Goal: Contribute content: Add original content to the website for others to see

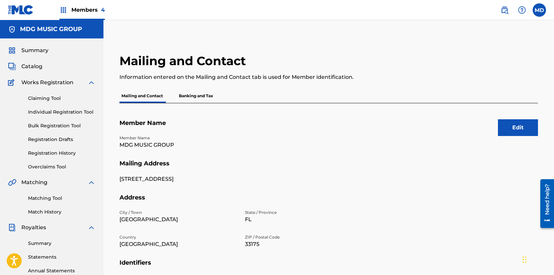
click at [89, 7] on span "Members 4" at bounding box center [87, 10] width 33 height 8
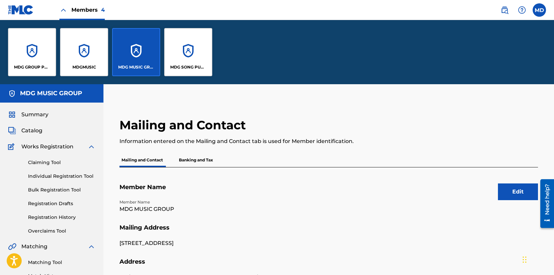
click at [185, 55] on div "MDG SONG PUBLISHING" at bounding box center [188, 52] width 48 height 48
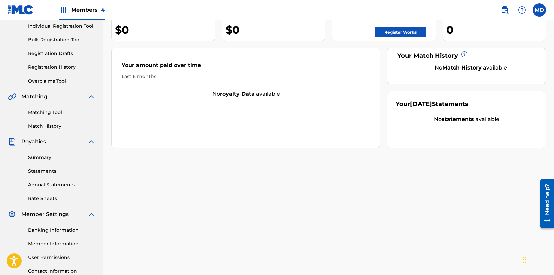
scroll to position [139, 0]
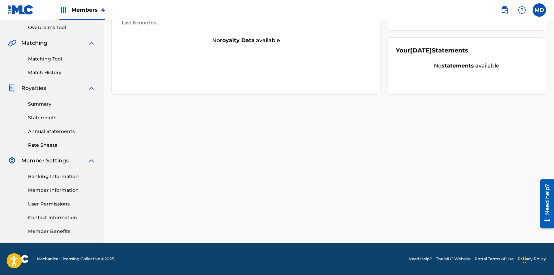
click at [52, 189] on link "Member Information" at bounding box center [61, 190] width 67 height 7
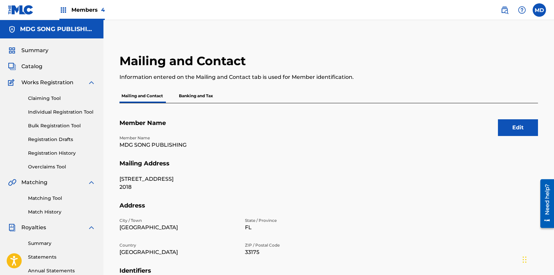
click at [90, 9] on span "Members 4" at bounding box center [87, 10] width 33 height 8
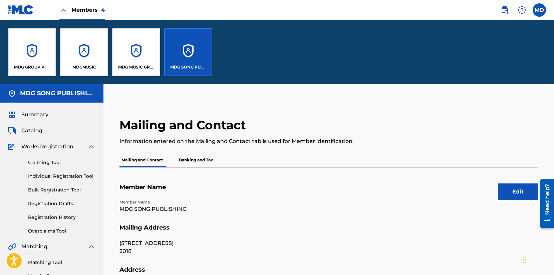
click at [92, 50] on div "MDGMUSIC" at bounding box center [84, 52] width 48 height 48
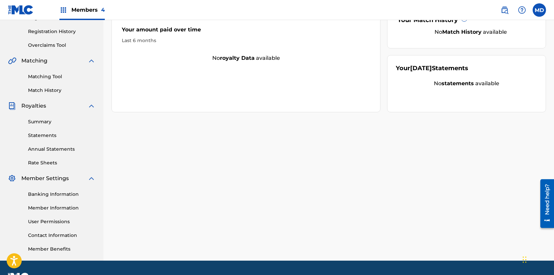
scroll to position [139, 0]
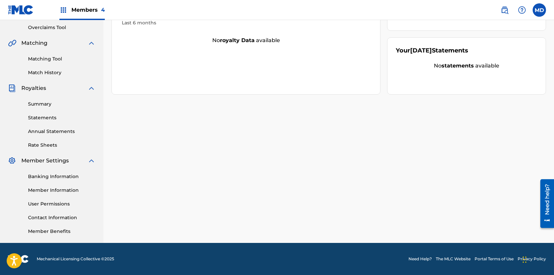
click at [48, 191] on link "Member Information" at bounding box center [61, 190] width 67 height 7
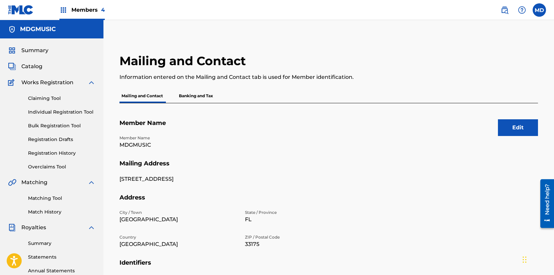
click at [94, 4] on div "Members 4" at bounding box center [81, 10] width 45 height 20
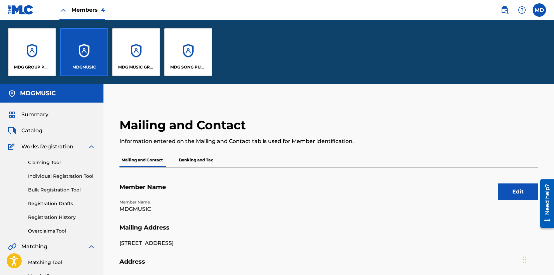
click at [36, 52] on div "MDG GROUP PUBLISHING" at bounding box center [32, 52] width 48 height 48
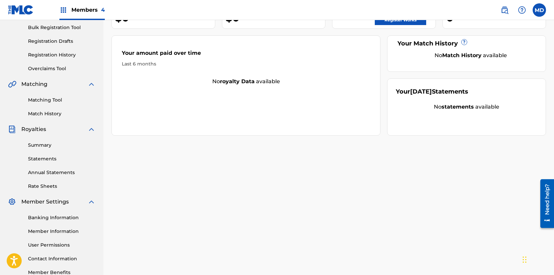
scroll to position [139, 0]
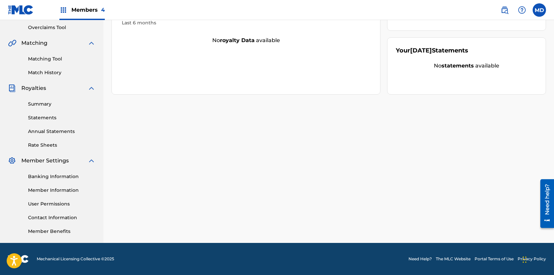
click at [58, 191] on link "Member Information" at bounding box center [61, 190] width 67 height 7
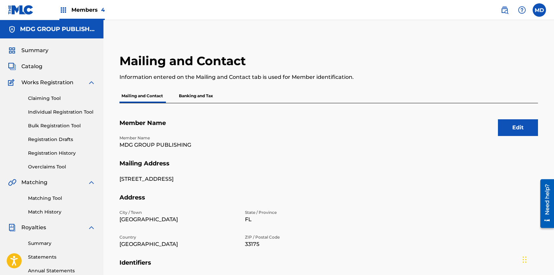
click at [66, 113] on link "Individual Registration Tool" at bounding box center [61, 111] width 67 height 7
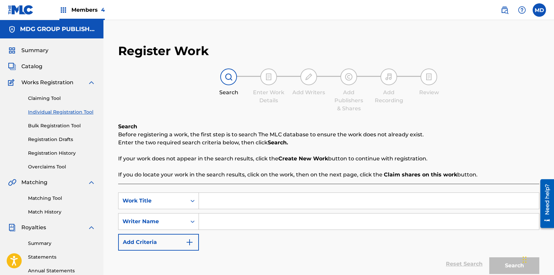
click at [212, 198] on input "Search Form" at bounding box center [369, 201] width 340 height 16
type input "dime porque estas triste"
click at [219, 220] on input "Search Form" at bounding box center [369, 221] width 340 height 16
type input "[PERSON_NAME]"
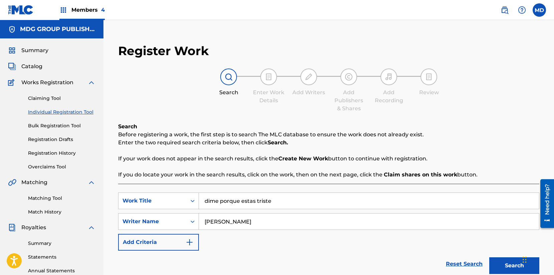
click at [497, 261] on button "Search" at bounding box center [514, 265] width 50 height 17
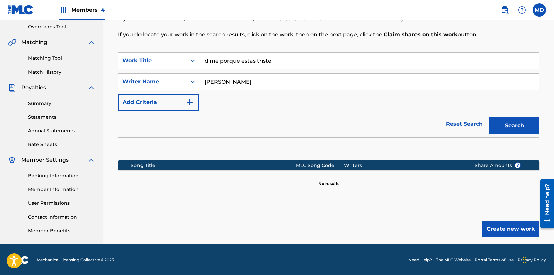
scroll to position [141, 0]
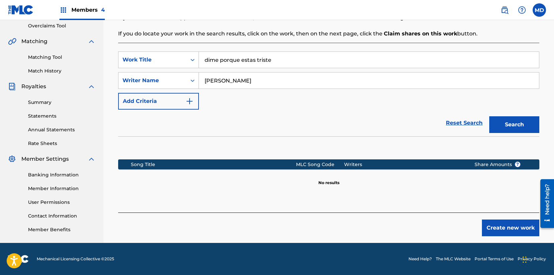
click at [497, 226] on button "Create new work" at bounding box center [510, 227] width 57 height 17
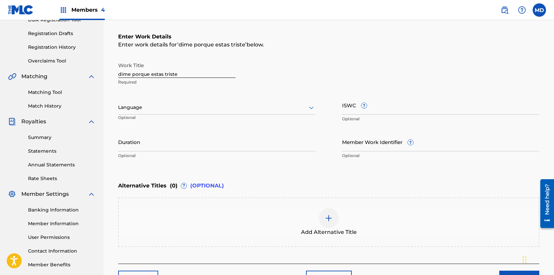
scroll to position [98, 0]
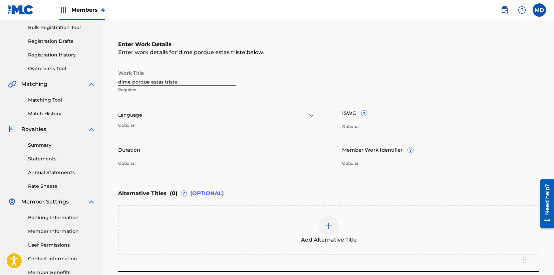
click at [169, 119] on div at bounding box center [216, 115] width 197 height 8
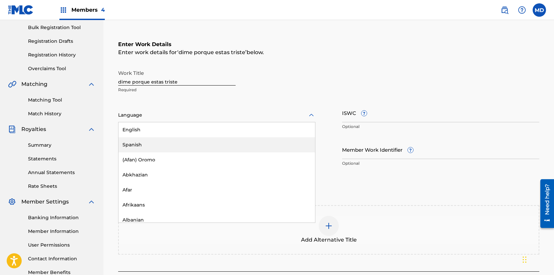
click at [152, 141] on div "Spanish" at bounding box center [216, 144] width 197 height 15
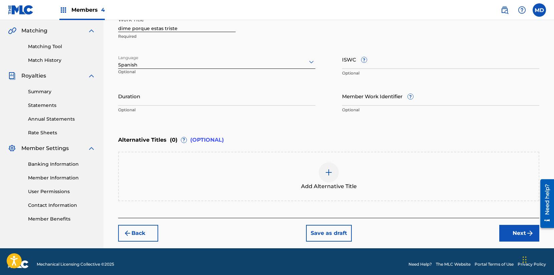
scroll to position [157, 0]
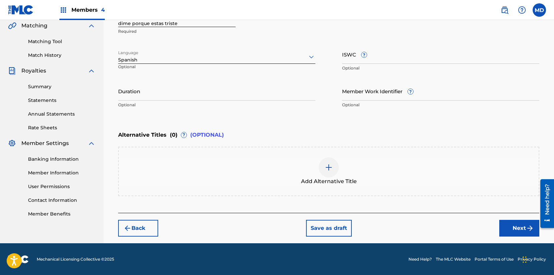
click at [519, 229] on button "Next" at bounding box center [519, 228] width 40 height 17
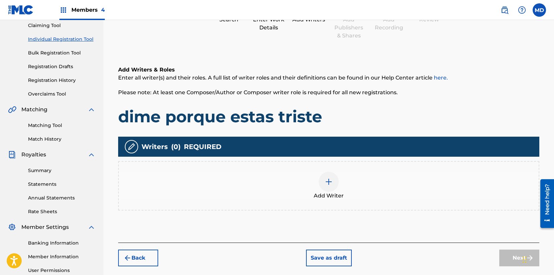
scroll to position [73, 0]
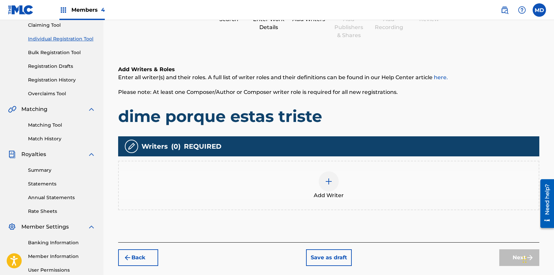
click at [331, 181] on img at bounding box center [329, 181] width 8 height 8
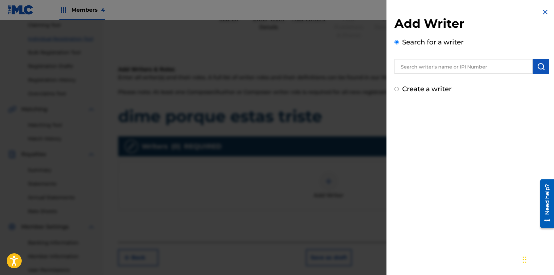
click at [427, 68] on input "text" at bounding box center [463, 66] width 138 height 15
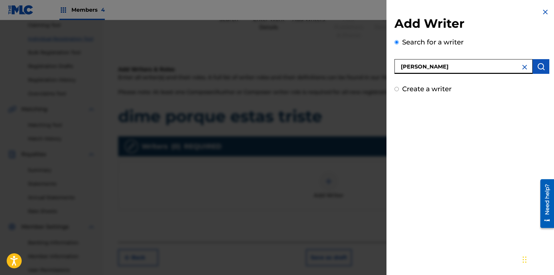
type input "[PERSON_NAME]"
click at [538, 65] on img "submit" at bounding box center [541, 66] width 8 height 8
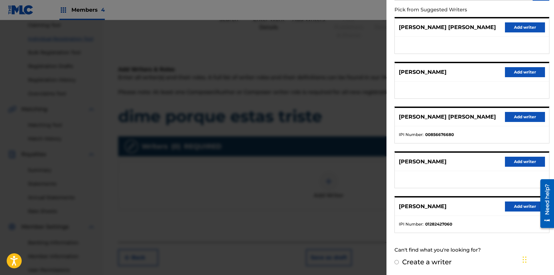
scroll to position [83, 0]
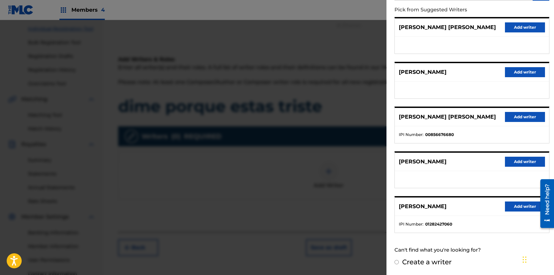
click at [515, 209] on button "Add writer" at bounding box center [525, 206] width 40 height 10
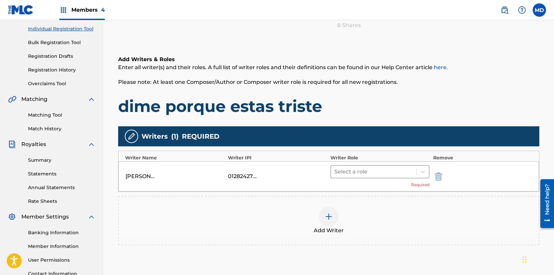
click at [372, 174] on div at bounding box center [373, 171] width 79 height 9
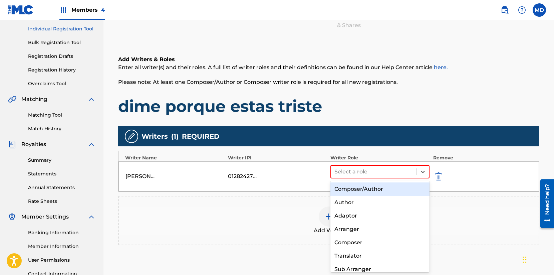
click at [366, 188] on div "Composer/Author" at bounding box center [379, 188] width 99 height 13
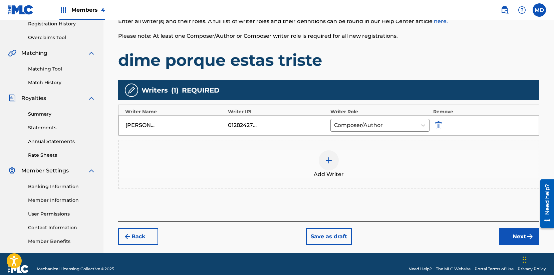
scroll to position [139, 0]
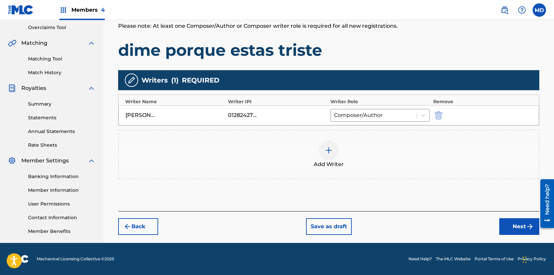
click at [514, 225] on button "Next" at bounding box center [519, 226] width 40 height 17
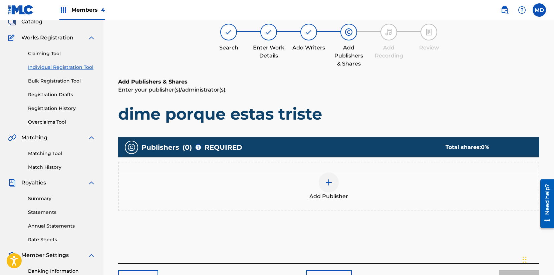
scroll to position [30, 0]
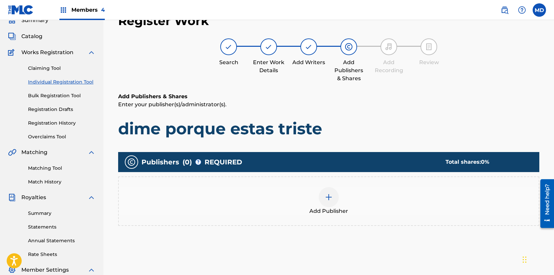
click at [333, 197] on div at bounding box center [329, 197] width 20 height 20
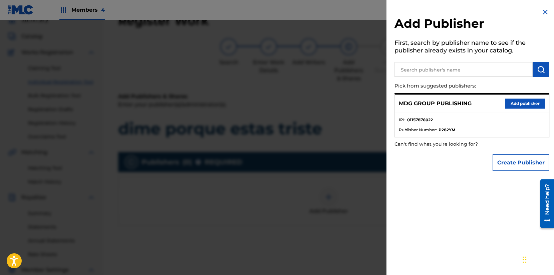
click at [519, 103] on button "Add publisher" at bounding box center [525, 103] width 40 height 10
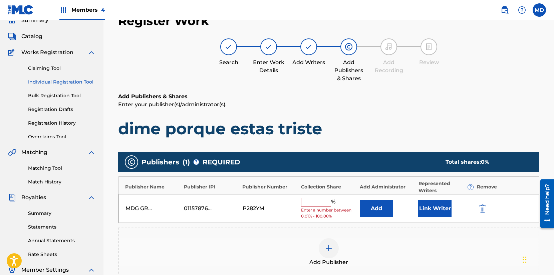
click at [312, 200] on input "text" at bounding box center [316, 202] width 30 height 9
type input "100"
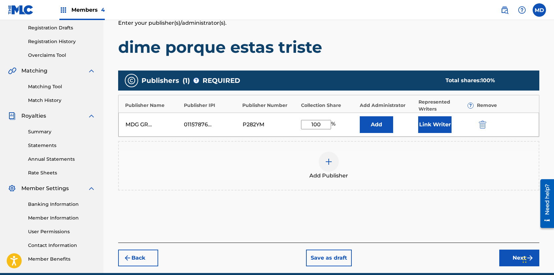
scroll to position [141, 0]
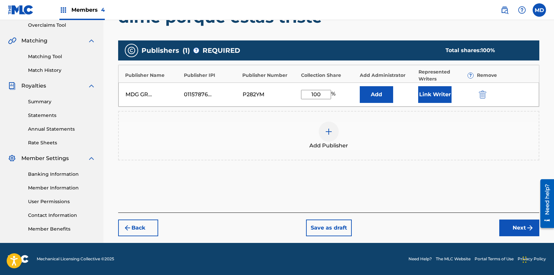
click at [518, 228] on button "Next" at bounding box center [519, 227] width 40 height 17
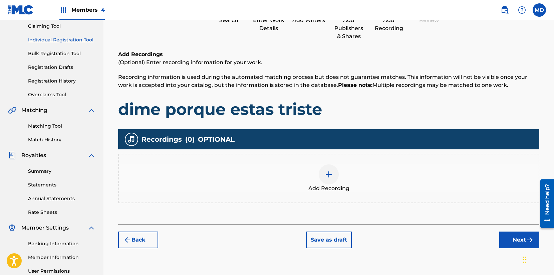
scroll to position [84, 0]
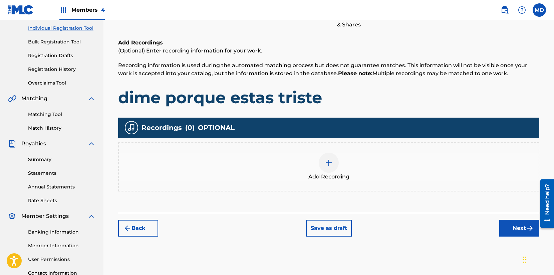
click at [327, 166] on img at bounding box center [329, 163] width 8 height 8
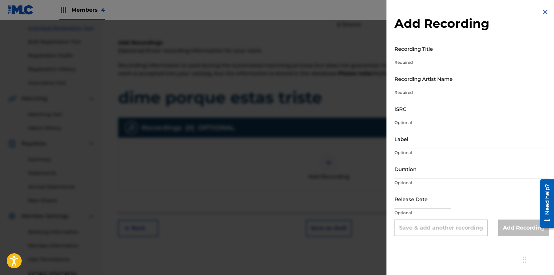
click at [415, 48] on input "Recording Title" at bounding box center [471, 48] width 155 height 19
type input "Dime porque estas triste"
click at [412, 79] on input "Recording Artist Name" at bounding box center [471, 78] width 155 height 19
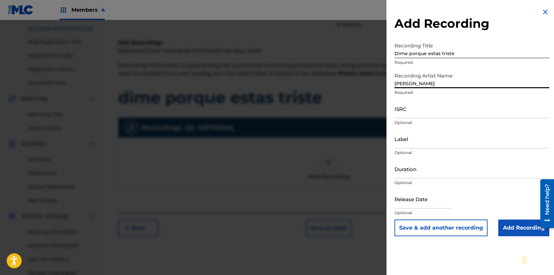
type input "[PERSON_NAME]"
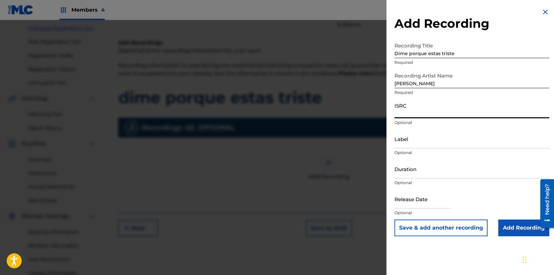
click at [422, 110] on input "ISRC" at bounding box center [471, 108] width 155 height 19
paste input "QMDA62421521"
type input "QMDA62421521"
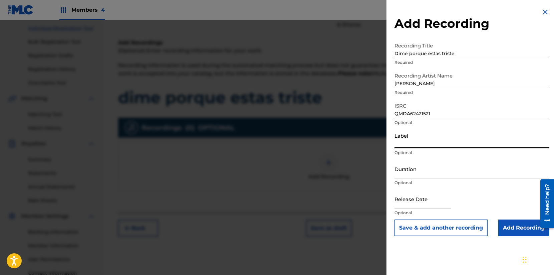
click at [437, 143] on input "Label" at bounding box center [471, 138] width 155 height 19
type input "MDG Music"
type input "[DATE]"
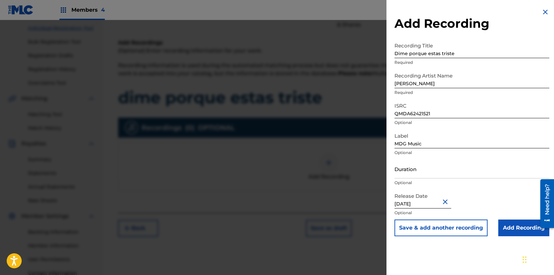
click at [443, 200] on button "Close" at bounding box center [446, 201] width 10 height 20
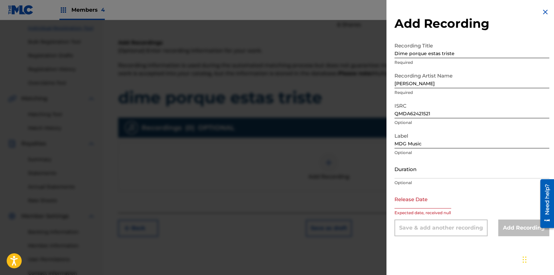
click at [510, 205] on div "Release Date Expected date, received null" at bounding box center [471, 204] width 155 height 30
click at [445, 172] on input "Duration" at bounding box center [471, 168] width 155 height 19
click at [420, 202] on input "text" at bounding box center [422, 198] width 57 height 19
select select "7"
select select "2025"
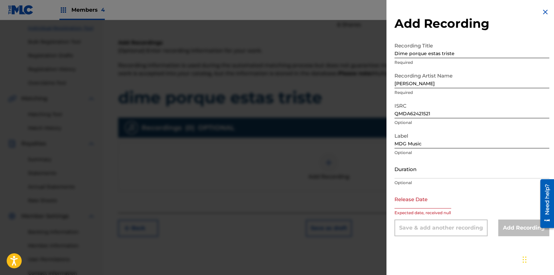
click at [502, 206] on div "Release Date Expected date, received null" at bounding box center [471, 204] width 155 height 30
click at [411, 206] on input "text" at bounding box center [422, 198] width 57 height 19
select select "7"
select select "2025"
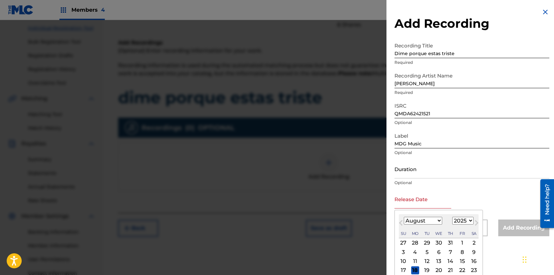
click at [428, 221] on select "January February March April May June July August September October November De…" at bounding box center [423, 221] width 38 height 8
select select "8"
click at [404, 217] on select "January February March April May June July August September October November De…" at bounding box center [423, 221] width 38 height 8
click at [456, 222] on select "1899 1900 1901 1902 1903 1904 1905 1906 1907 1908 1909 1910 1911 1912 1913 1914…" at bounding box center [462, 221] width 21 height 8
select select "2024"
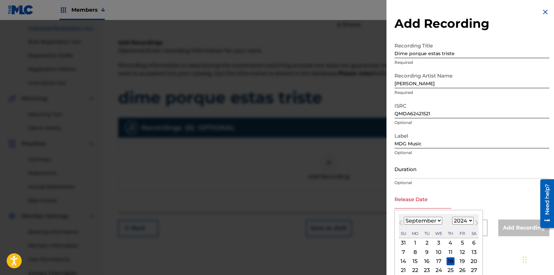
click at [452, 217] on select "1899 1900 1901 1902 1903 1904 1905 1906 1907 1908 1909 1910 1911 1912 1913 1914…" at bounding box center [462, 221] width 21 height 8
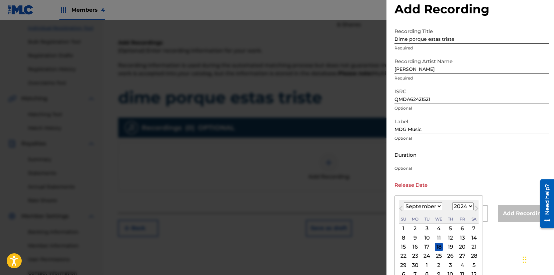
scroll to position [22, 0]
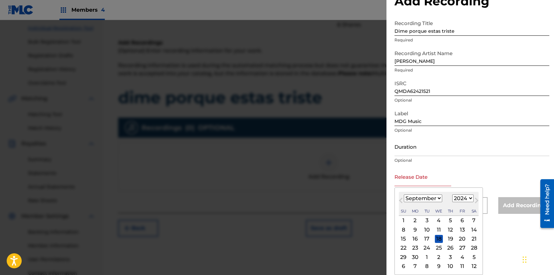
click at [461, 239] on div "20" at bounding box center [462, 239] width 8 height 8
type input "[DATE]"
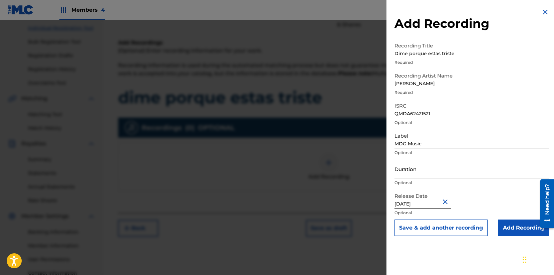
scroll to position [0, 0]
click at [518, 227] on input "Add Recording" at bounding box center [523, 227] width 51 height 17
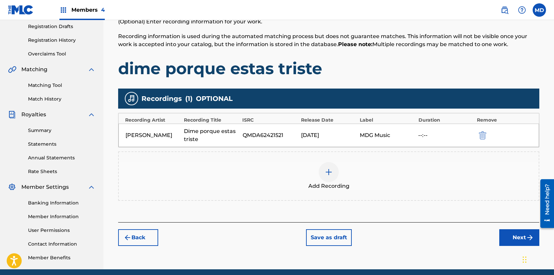
scroll to position [126, 0]
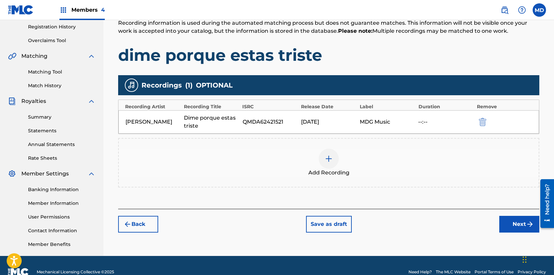
click at [512, 228] on button "Next" at bounding box center [519, 224] width 40 height 17
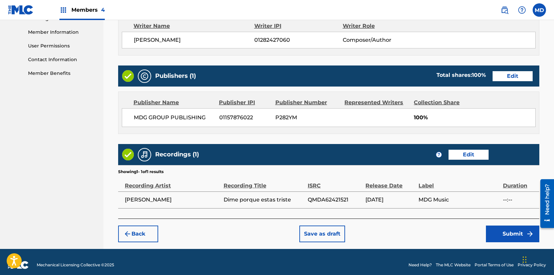
scroll to position [302, 0]
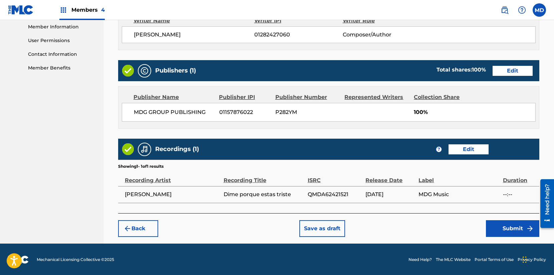
click at [507, 230] on button "Submit" at bounding box center [512, 228] width 53 height 17
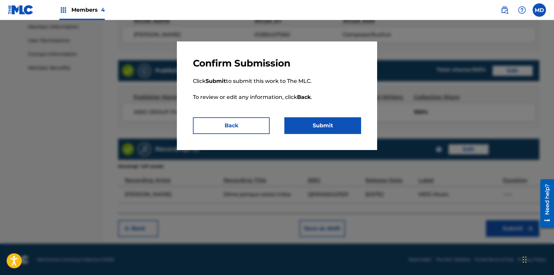
click at [313, 124] on button "Submit" at bounding box center [322, 125] width 77 height 17
